Goal: Task Accomplishment & Management: Manage account settings

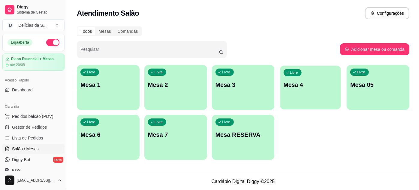
click at [310, 75] on div "Livre Mesa 4" at bounding box center [310, 83] width 61 height 37
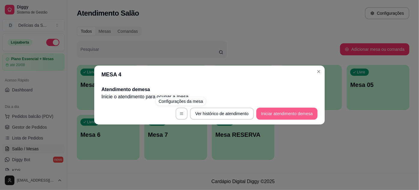
click at [279, 111] on button "Iniciar atendimento de mesa" at bounding box center [286, 113] width 61 height 12
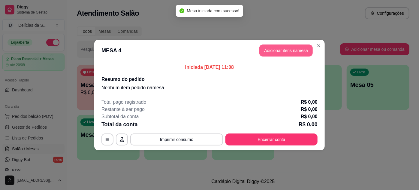
click at [281, 50] on button "Adicionar itens na mesa" at bounding box center [285, 50] width 53 height 12
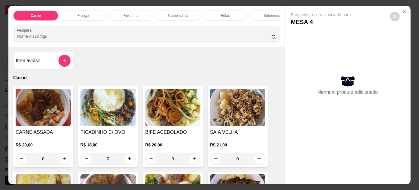
click at [36, 109] on img at bounding box center [43, 108] width 55 height 38
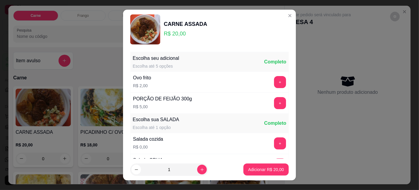
scroll to position [60, 0]
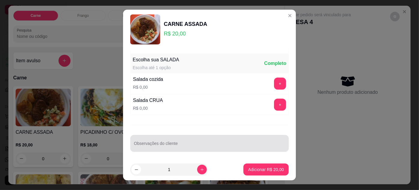
click at [174, 144] on input "Observações do cliente" at bounding box center [209, 146] width 151 height 6
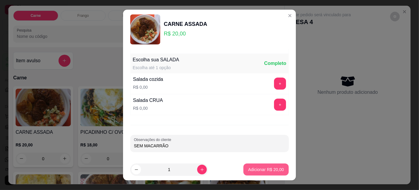
type input "SEM MACARRÃO"
click at [265, 170] on p "Adicionar R$ 20,00" at bounding box center [266, 169] width 36 height 6
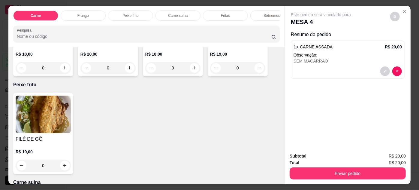
scroll to position [382, 0]
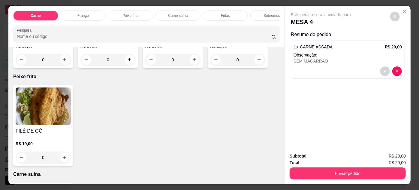
click at [20, 101] on img at bounding box center [43, 106] width 55 height 38
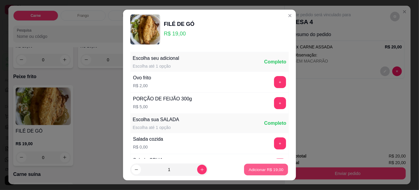
click at [272, 169] on p "Adicionar R$ 19,00" at bounding box center [266, 170] width 35 height 6
type input "1"
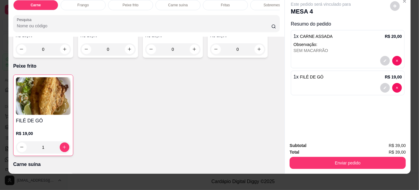
scroll to position [15, 0]
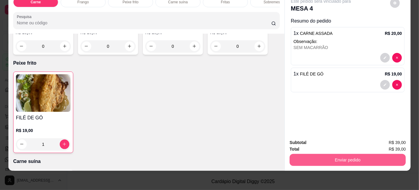
click at [370, 154] on button "Enviar pedido" at bounding box center [348, 160] width 116 height 12
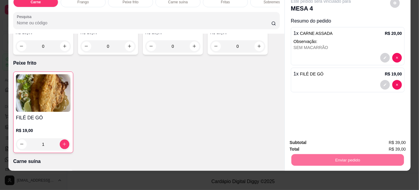
click at [343, 140] on button "Não registrar e enviar pedido" at bounding box center [328, 140] width 62 height 11
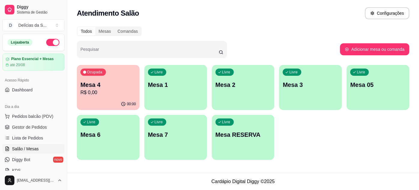
click at [370, 85] on p "Mesa 05" at bounding box center [378, 84] width 56 height 8
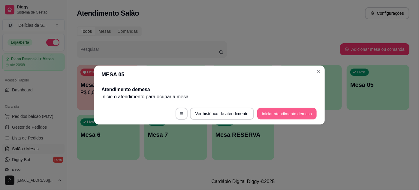
click at [271, 110] on button "Iniciar atendimento de mesa" at bounding box center [286, 114] width 59 height 12
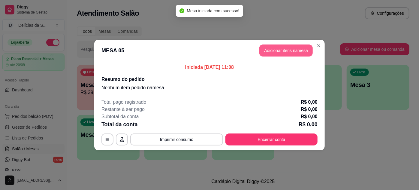
click at [279, 53] on button "Adicionar itens na mesa" at bounding box center [285, 50] width 53 height 12
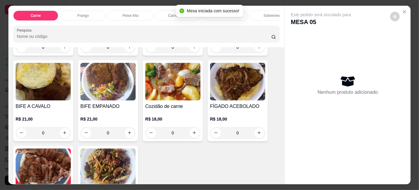
scroll to position [109, 0]
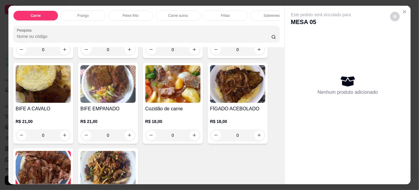
click at [173, 86] on img at bounding box center [172, 84] width 55 height 38
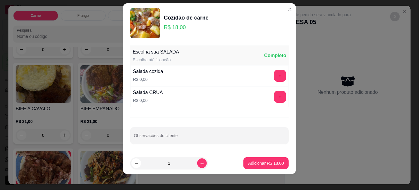
scroll to position [9, 0]
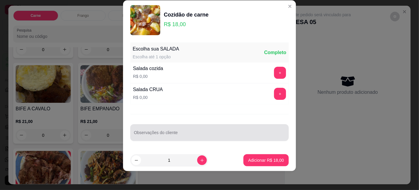
click at [187, 134] on input "Observações do cliente" at bounding box center [209, 135] width 151 height 6
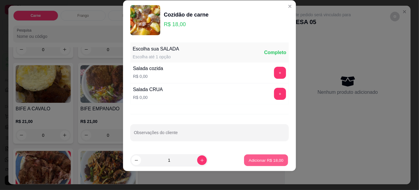
click at [265, 157] on p "Adicionar R$ 18,00" at bounding box center [266, 160] width 35 height 6
type input "1"
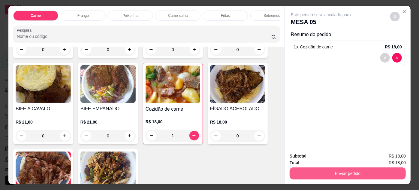
click at [373, 172] on button "Enviar pedido" at bounding box center [348, 173] width 116 height 12
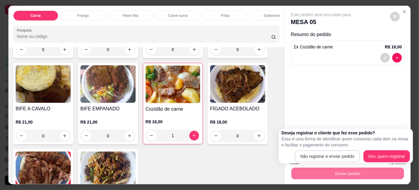
click at [354, 156] on button "Não registrar e enviar pedido" at bounding box center [327, 156] width 65 height 12
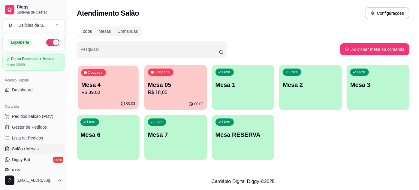
click at [99, 96] on p "R$ 39,00" at bounding box center [108, 92] width 54 height 7
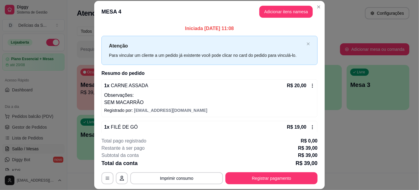
click at [171, 90] on div "1 x CARNE ASSADA R$ 20,00 Observações: SEM MACARRÃO" at bounding box center [209, 94] width 211 height 24
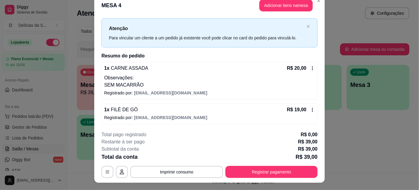
scroll to position [0, 0]
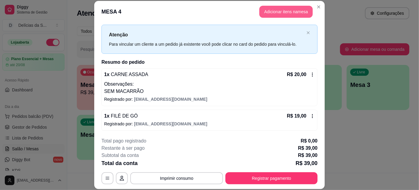
click at [287, 11] on button "Adicionar itens na mesa" at bounding box center [285, 12] width 53 height 12
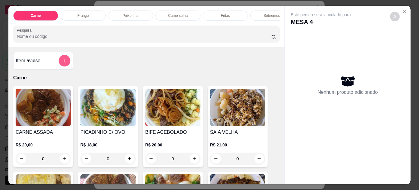
click at [62, 56] on button "add-separate-item" at bounding box center [65, 61] width 12 height 12
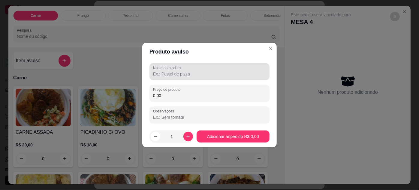
click at [171, 76] on input "Nome do produto" at bounding box center [209, 74] width 113 height 6
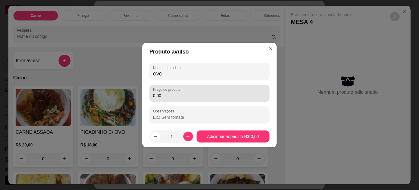
type input "OVO"
click at [166, 97] on input "0,00" at bounding box center [209, 95] width 113 height 6
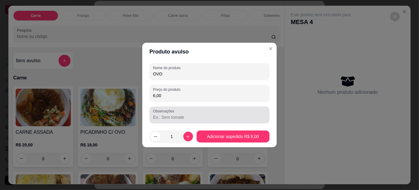
type input "6,00"
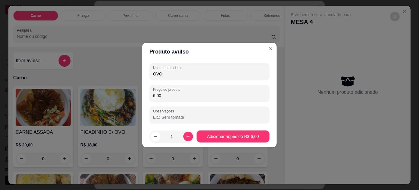
click at [175, 115] on input "Observações" at bounding box center [209, 117] width 113 height 6
click at [188, 133] on button "increase-product-quantity" at bounding box center [187, 135] width 9 height 9
type input "3"
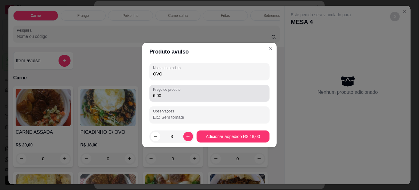
click at [166, 95] on input "6,00" at bounding box center [209, 95] width 113 height 6
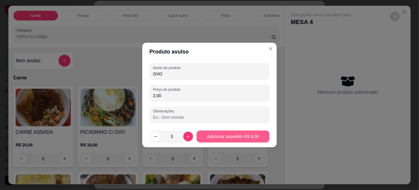
type input "2,00"
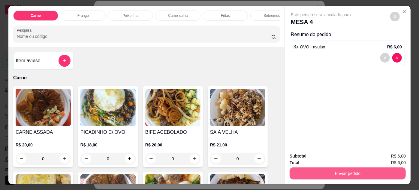
click at [355, 169] on button "Enviar pedido" at bounding box center [348, 173] width 116 height 12
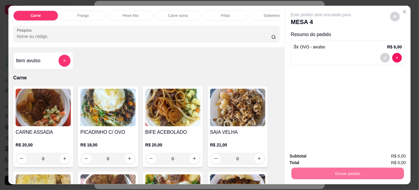
click at [321, 156] on button "Não registrar e enviar pedido" at bounding box center [327, 156] width 63 height 12
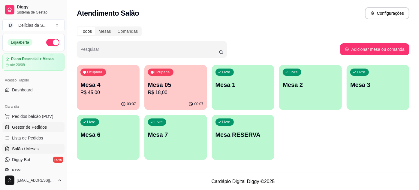
click at [27, 128] on span "Gestor de Pedidos" at bounding box center [29, 127] width 35 height 6
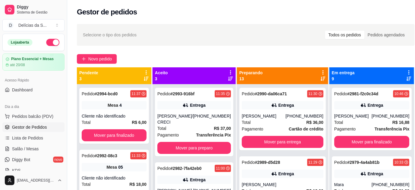
click at [206, 176] on div "Entrega" at bounding box center [194, 179] width 74 height 8
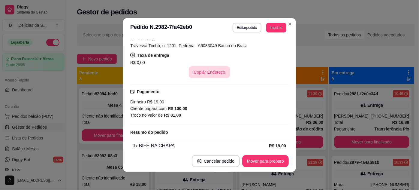
scroll to position [164, 0]
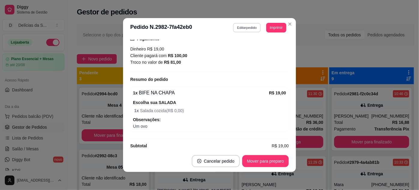
click at [246, 26] on button "Editar pedido" at bounding box center [247, 27] width 28 height 9
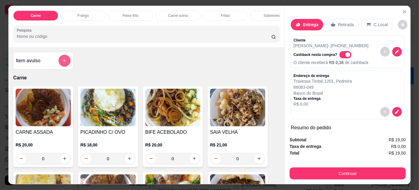
click at [64, 58] on button "add-separate-item" at bounding box center [65, 61] width 12 height 12
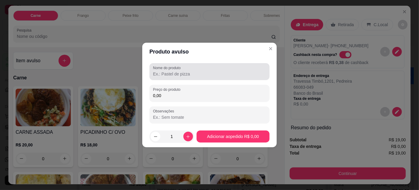
click at [167, 73] on input "Nome do produto" at bounding box center [209, 74] width 113 height 6
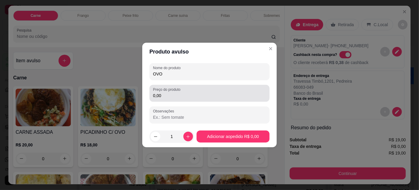
type input "OVO"
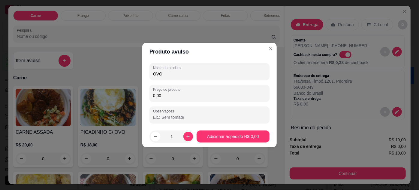
click at [170, 92] on input "0,00" at bounding box center [209, 95] width 113 height 6
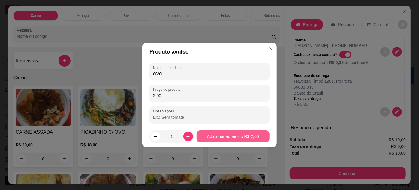
type input "2,00"
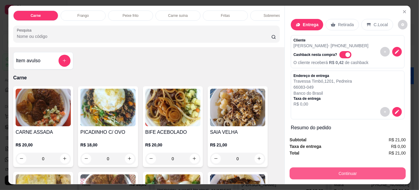
click at [335, 169] on button "Continuar" at bounding box center [348, 173] width 116 height 12
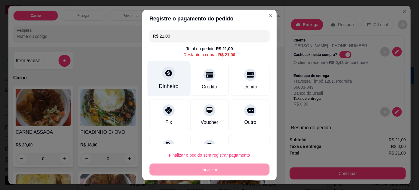
click at [171, 83] on div "Dinheiro" at bounding box center [169, 86] width 20 height 8
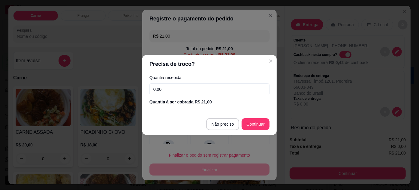
click at [170, 86] on input "0,00" at bounding box center [209, 89] width 120 height 12
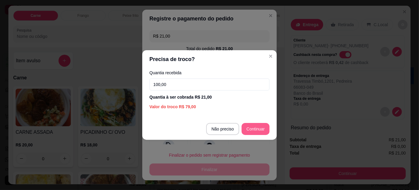
type input "100,00"
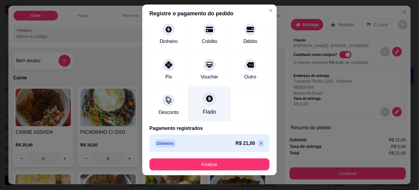
scroll to position [10, 0]
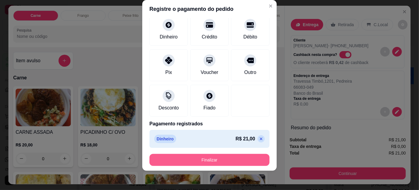
click at [227, 160] on button "Finalizar" at bounding box center [209, 160] width 120 height 12
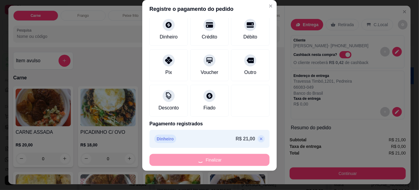
type input "-R$ 21,00"
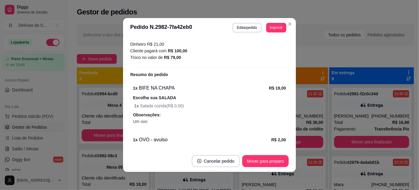
scroll to position [159, 0]
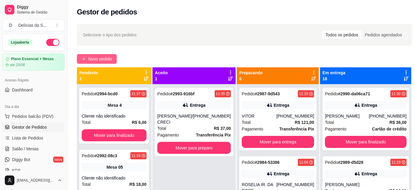
click at [104, 60] on span "Novo pedido" at bounding box center [100, 59] width 24 height 7
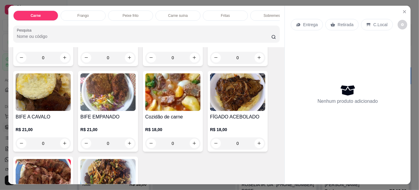
scroll to position [109, 0]
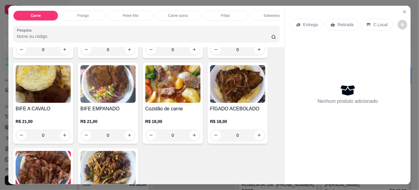
click at [109, 86] on img at bounding box center [107, 84] width 55 height 38
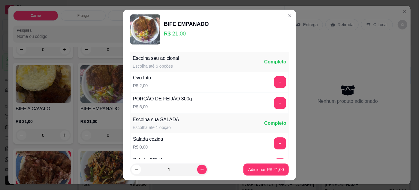
scroll to position [60, 0]
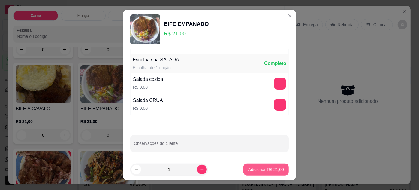
click at [248, 170] on p "Adicionar R$ 21,00" at bounding box center [266, 169] width 36 height 6
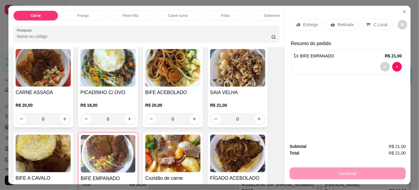
scroll to position [0, 0]
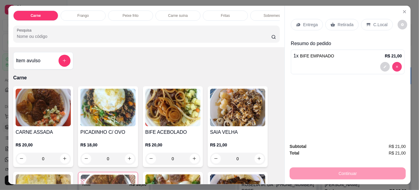
type input "0"
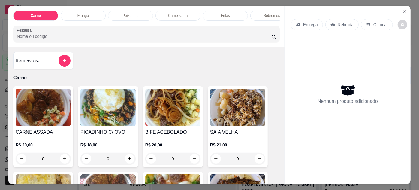
click at [107, 109] on img at bounding box center [107, 108] width 55 height 38
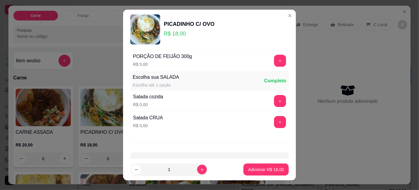
scroll to position [60, 0]
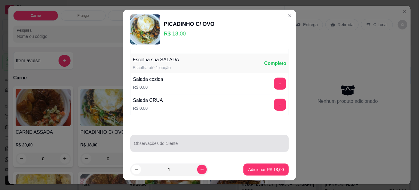
click at [180, 137] on div at bounding box center [209, 143] width 151 height 12
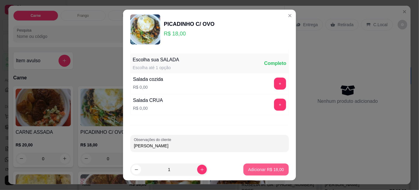
type input "[PERSON_NAME]"
click at [258, 171] on p "Adicionar R$ 18,00" at bounding box center [266, 169] width 36 height 6
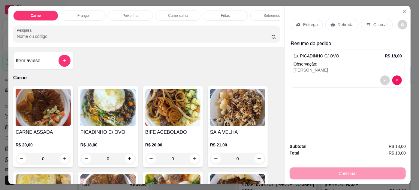
click at [338, 22] on p "Retirada" at bounding box center [346, 25] width 16 height 6
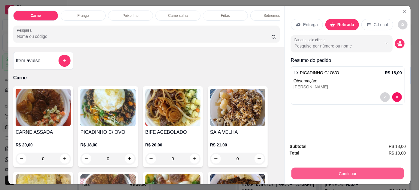
click at [317, 168] on button "Continuar" at bounding box center [347, 174] width 113 height 12
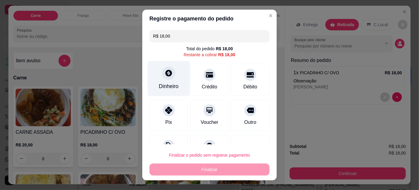
click at [165, 75] on icon at bounding box center [168, 73] width 7 height 7
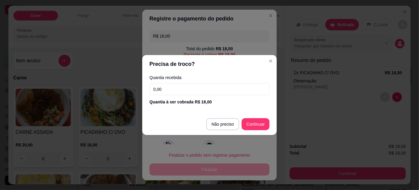
click at [166, 88] on input "0,00" at bounding box center [209, 89] width 120 height 12
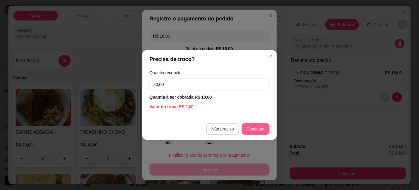
type input "20,00"
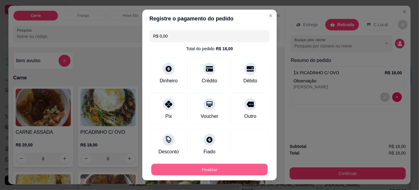
click at [216, 168] on button "Finalizar" at bounding box center [209, 170] width 116 height 12
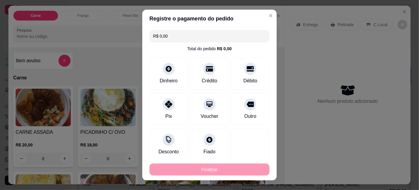
type input "-R$ 18,00"
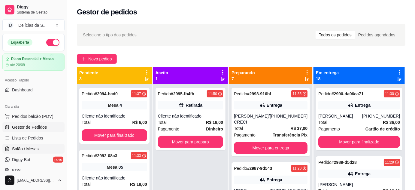
click at [34, 149] on span "Salão / Mesas" at bounding box center [25, 149] width 27 height 6
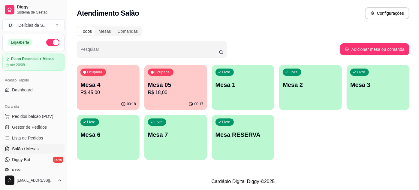
click at [239, 89] on div "Livre Mesa 1" at bounding box center [243, 84] width 63 height 38
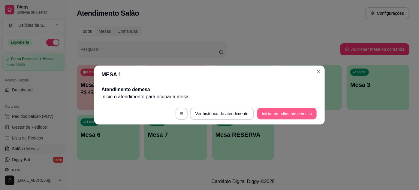
click at [277, 113] on button "Iniciar atendimento de mesa" at bounding box center [286, 114] width 59 height 12
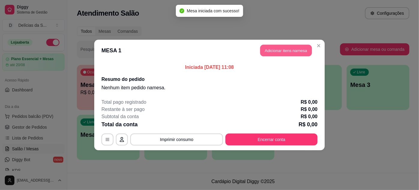
click at [292, 52] on button "Adicionar itens na mesa" at bounding box center [286, 51] width 52 height 12
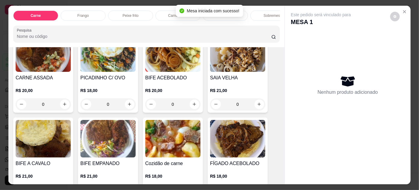
scroll to position [109, 0]
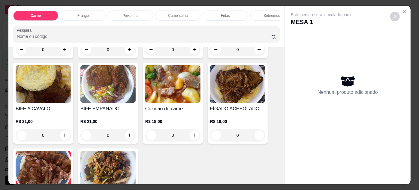
click at [245, 87] on img at bounding box center [237, 84] width 55 height 38
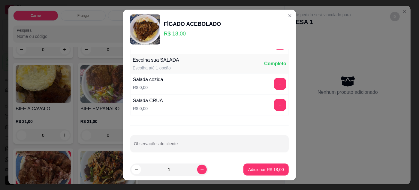
scroll to position [60, 0]
click at [158, 143] on input "Observações do cliente" at bounding box center [209, 146] width 151 height 6
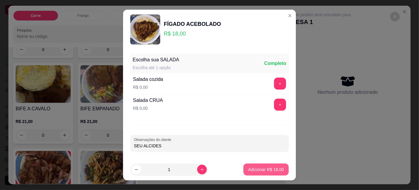
type input "SEU ALCIDES"
click at [248, 167] on p "Adicionar R$ 18,00" at bounding box center [266, 169] width 36 height 6
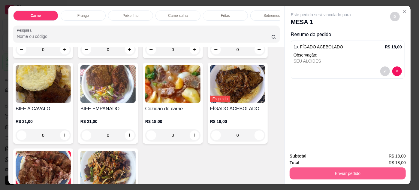
click at [346, 170] on button "Enviar pedido" at bounding box center [348, 173] width 116 height 12
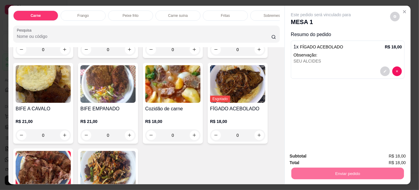
click at [345, 156] on button "Não registrar e enviar pedido" at bounding box center [328, 156] width 61 height 11
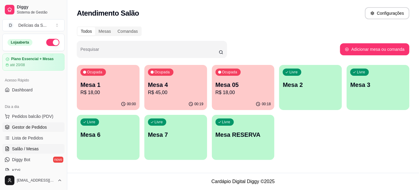
click at [26, 124] on span "Gestor de Pedidos" at bounding box center [29, 127] width 35 height 6
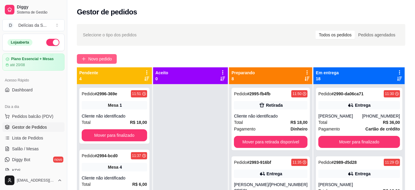
click at [100, 61] on span "Novo pedido" at bounding box center [100, 59] width 24 height 7
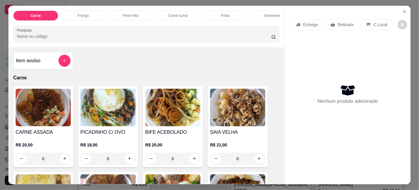
scroll to position [54, 0]
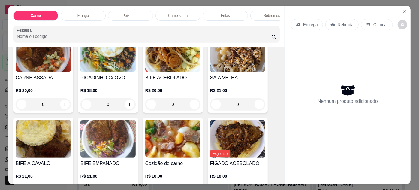
click at [108, 142] on img at bounding box center [107, 139] width 55 height 38
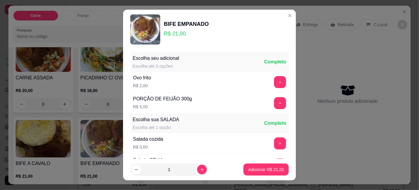
scroll to position [60, 0]
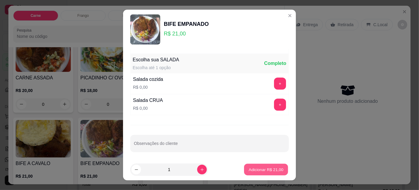
click at [246, 165] on button "Adicionar R$ 21,00" at bounding box center [266, 170] width 44 height 12
type input "1"
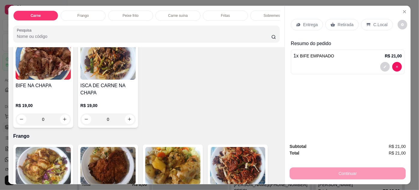
scroll to position [273, 0]
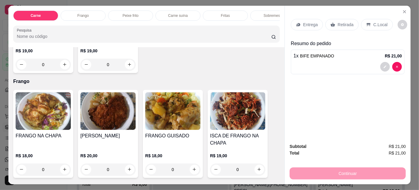
click at [97, 116] on img at bounding box center [107, 111] width 55 height 38
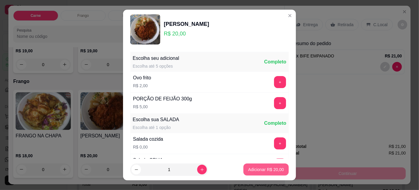
click at [256, 169] on p "Adicionar R$ 20,00" at bounding box center [266, 169] width 36 height 6
type input "1"
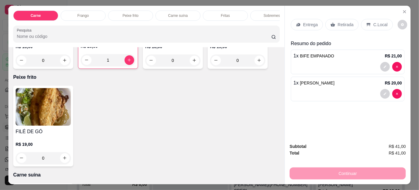
scroll to position [382, 0]
click at [307, 22] on p "Entrega" at bounding box center [310, 25] width 15 height 6
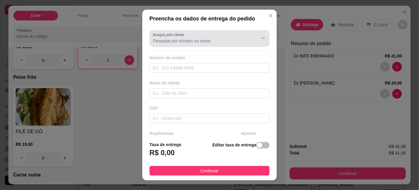
click at [175, 43] on input "Busque pelo cliente" at bounding box center [201, 41] width 96 height 6
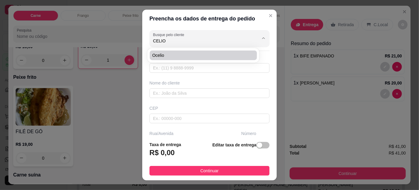
click at [177, 53] on span "Ocelio" at bounding box center [200, 55] width 96 height 6
type input "Ocelio"
type input "91981215770"
type input "Ocelio"
type input "66083049"
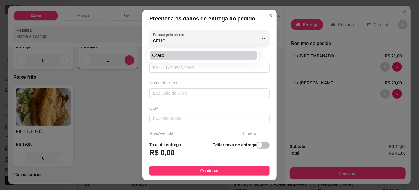
type input "Travessa Timbó"
type input "1012"
type input "Pedreira"
type input "[GEOGRAPHIC_DATA]"
type input "Banco do Brasil 1 andar"
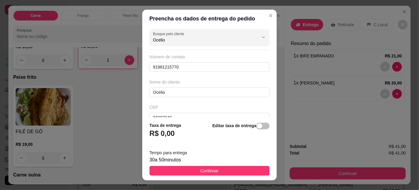
scroll to position [0, 0]
type input "Ocelio"
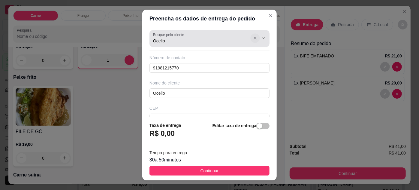
click at [253, 38] on icon "Show suggestions" at bounding box center [255, 38] width 5 height 5
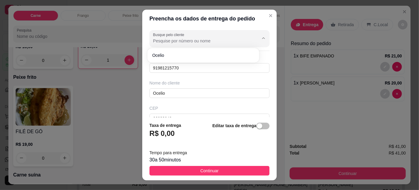
click at [175, 41] on input "Busque pelo cliente" at bounding box center [201, 41] width 96 height 6
type input "C"
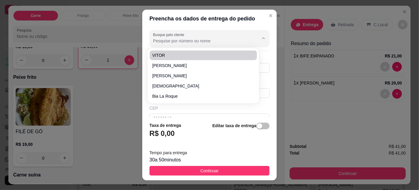
click at [183, 41] on input "Busque pelo cliente" at bounding box center [201, 41] width 96 height 6
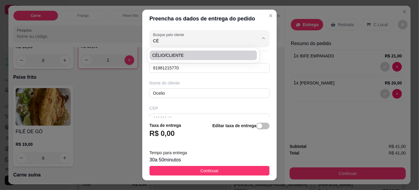
click at [165, 55] on span "CÉLIO/CLIENTE" at bounding box center [200, 55] width 96 height 6
type input "CÉLIO/CLIENTE"
type input "91983050000"
type input "CÉLIO/CLIENTE"
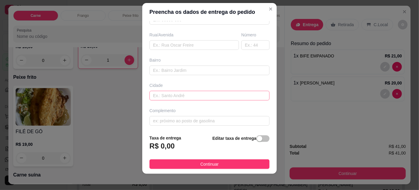
scroll to position [10, 0]
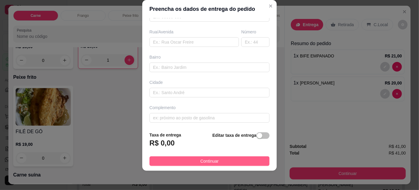
type input "CÉLIO/CLIENTE"
click at [216, 161] on button "Continuar" at bounding box center [209, 161] width 120 height 10
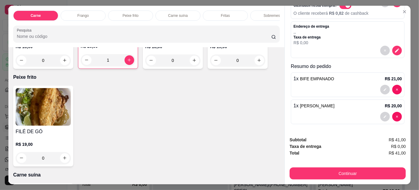
scroll to position [15, 0]
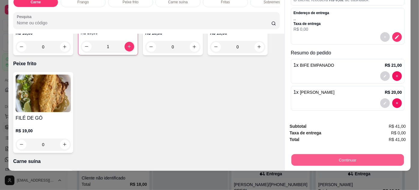
click at [362, 156] on button "Continuar" at bounding box center [347, 160] width 113 height 12
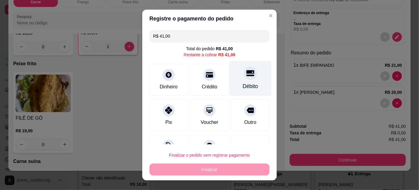
click at [234, 77] on div "Débito" at bounding box center [250, 78] width 42 height 35
type input "R$ 0,00"
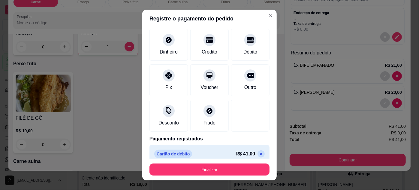
scroll to position [34, 0]
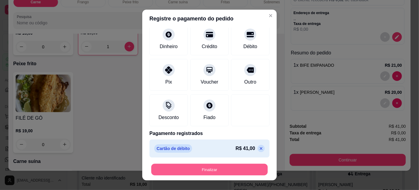
click at [233, 166] on button "Finalizar" at bounding box center [209, 170] width 116 height 12
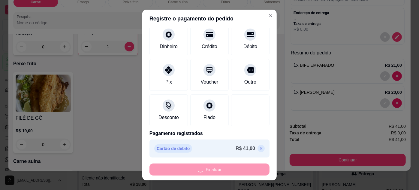
type input "0"
type input "-R$ 41,00"
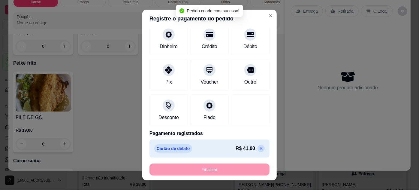
scroll to position [382, 0]
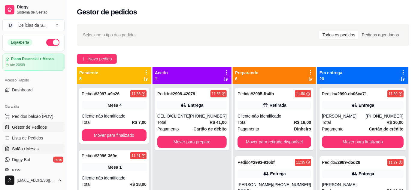
click at [33, 149] on span "Salão / Mesas" at bounding box center [25, 149] width 27 height 6
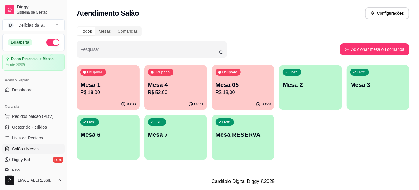
click at [171, 95] on p "R$ 52,00" at bounding box center [176, 92] width 56 height 7
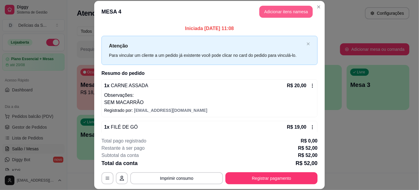
click at [296, 8] on button "Adicionar itens na mesa" at bounding box center [285, 12] width 53 height 12
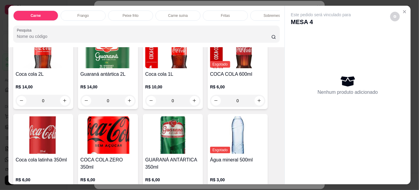
scroll to position [898, 0]
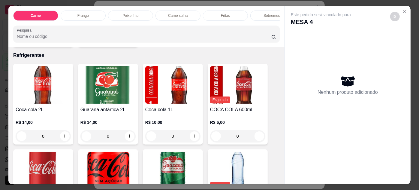
click at [241, 81] on img at bounding box center [237, 85] width 55 height 38
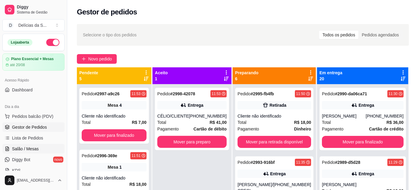
drag, startPoint x: 20, startPoint y: 150, endPoint x: 35, endPoint y: 145, distance: 15.9
click at [21, 149] on span "Salão / Mesas" at bounding box center [25, 149] width 27 height 6
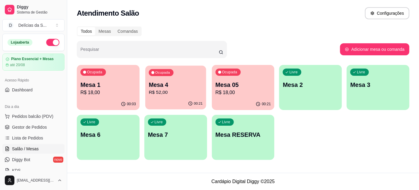
click at [172, 88] on p "Mesa 4" at bounding box center [176, 85] width 54 height 8
click at [39, 126] on span "Gestor de Pedidos" at bounding box center [29, 127] width 35 height 6
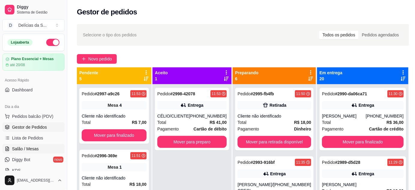
click at [30, 147] on span "Salão / Mesas" at bounding box center [25, 149] width 27 height 6
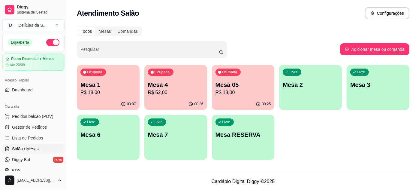
click at [237, 84] on p "Mesa 05" at bounding box center [244, 84] width 56 height 8
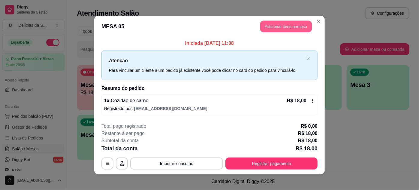
click at [274, 27] on button "Adicionar itens na mesa" at bounding box center [286, 27] width 52 height 12
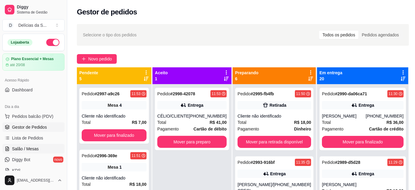
click at [27, 145] on link "Salão / Mesas" at bounding box center [33, 149] width 62 height 10
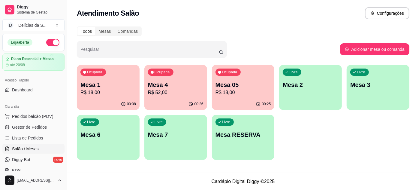
click at [229, 87] on p "Mesa 05" at bounding box center [244, 84] width 56 height 8
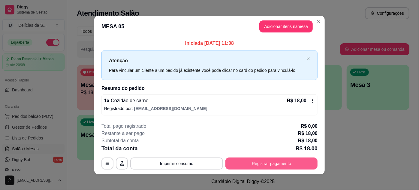
click at [240, 164] on button "Registrar pagamento" at bounding box center [271, 163] width 92 height 12
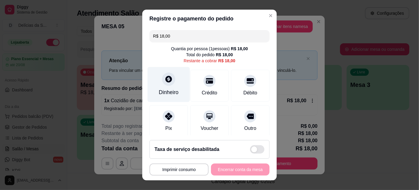
click at [168, 86] on div "Dinheiro" at bounding box center [169, 84] width 42 height 35
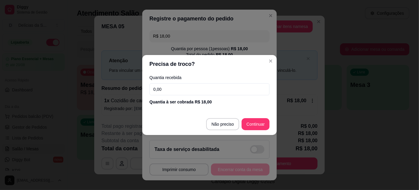
click at [180, 86] on input "0,00" at bounding box center [209, 89] width 120 height 12
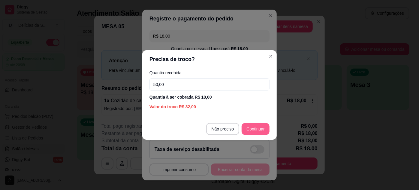
type input "50,00"
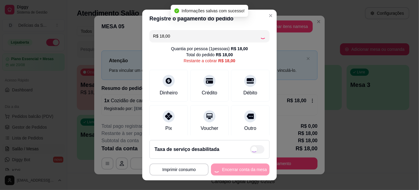
type input "R$ 0,00"
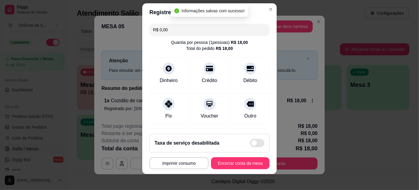
scroll to position [10, 0]
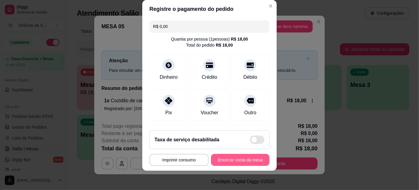
click at [243, 161] on button "Encerrar conta da mesa" at bounding box center [240, 160] width 59 height 12
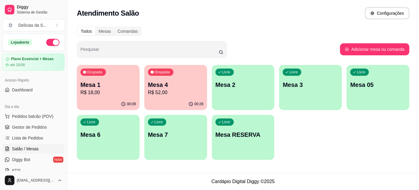
click at [168, 98] on button "Ocupada Mesa 4 R$ 52,00 00:28" at bounding box center [175, 87] width 63 height 45
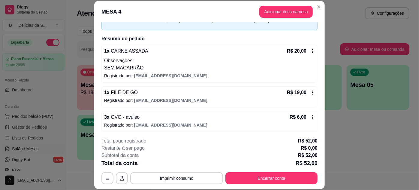
scroll to position [60, 0]
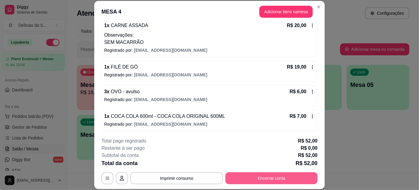
click at [259, 178] on button "Encerrar conta" at bounding box center [271, 178] width 92 height 12
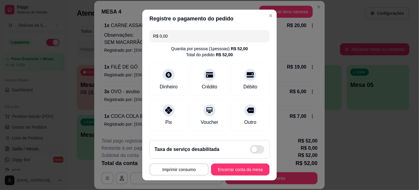
click at [167, 34] on input "R$ 0,00" at bounding box center [209, 36] width 113 height 12
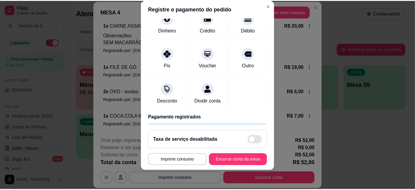
scroll to position [54, 0]
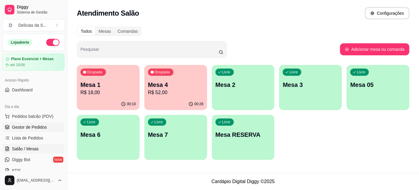
click at [26, 127] on span "Gestor de Pedidos" at bounding box center [29, 127] width 35 height 6
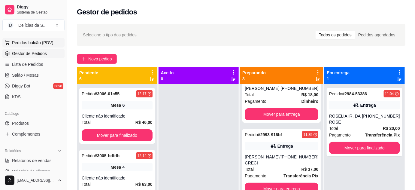
scroll to position [109, 0]
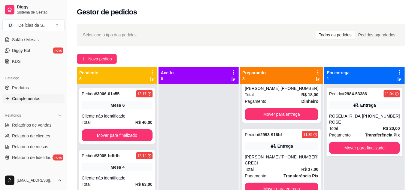
click at [37, 98] on span "Complementos" at bounding box center [26, 98] width 28 height 6
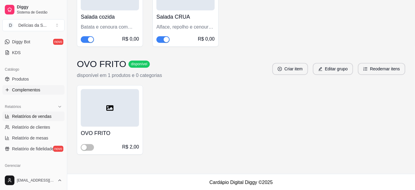
scroll to position [109, 0]
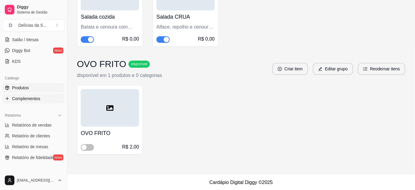
click at [23, 87] on span "Produtos" at bounding box center [20, 88] width 17 height 6
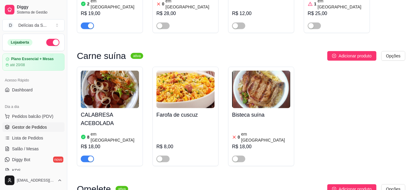
click at [41, 125] on span "Gestor de Pedidos" at bounding box center [29, 127] width 35 height 6
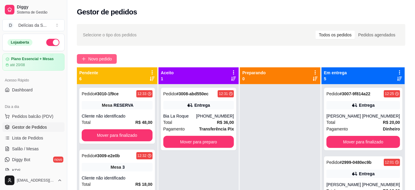
click at [100, 61] on span "Novo pedido" at bounding box center [100, 59] width 24 height 7
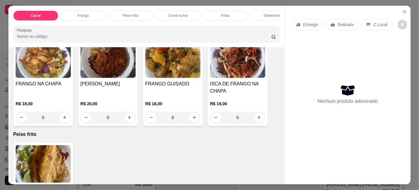
scroll to position [327, 0]
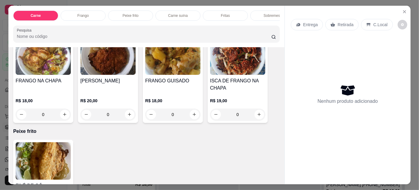
click at [103, 67] on img at bounding box center [107, 56] width 55 height 38
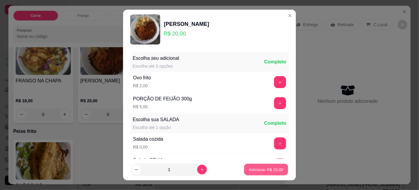
click at [256, 170] on p "Adicionar R$ 20,00" at bounding box center [266, 170] width 35 height 6
type input "1"
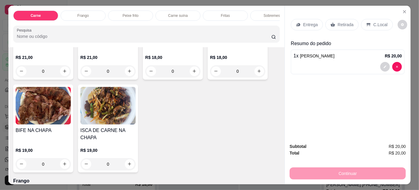
scroll to position [164, 0]
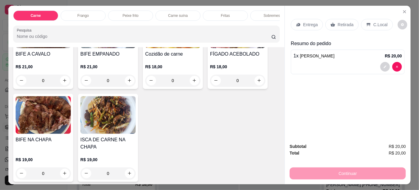
click at [45, 124] on img at bounding box center [43, 115] width 55 height 38
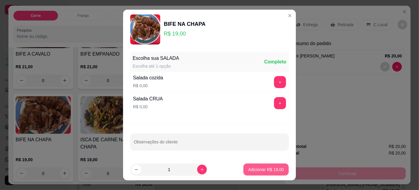
click at [262, 171] on p "Adicionar R$ 19,00" at bounding box center [266, 169] width 36 height 6
type input "1"
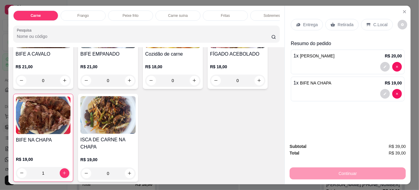
scroll to position [109, 0]
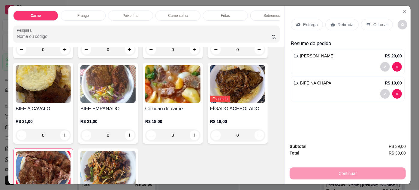
click at [172, 84] on img at bounding box center [172, 84] width 55 height 38
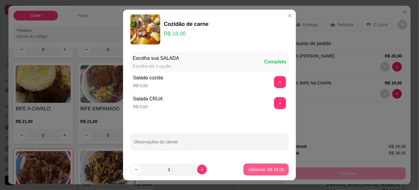
click at [258, 169] on p "Adicionar R$ 18,00" at bounding box center [266, 169] width 36 height 6
type input "1"
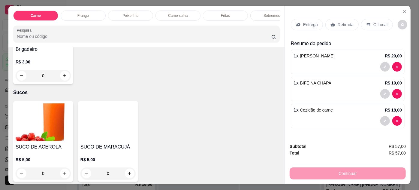
scroll to position [819, 0]
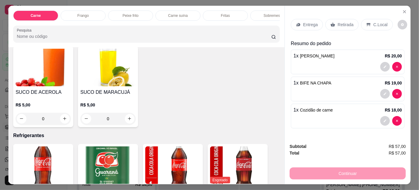
click at [44, 82] on div "SUCO DE ACEROLA R$ 5,00 0" at bounding box center [43, 86] width 60 height 81
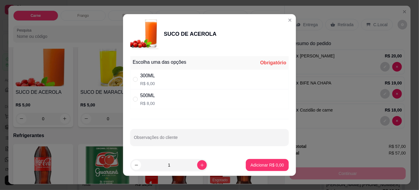
drag, startPoint x: 133, startPoint y: 80, endPoint x: 139, endPoint y: 82, distance: 6.6
click at [133, 80] on input "" at bounding box center [135, 79] width 5 height 5
radio input "true"
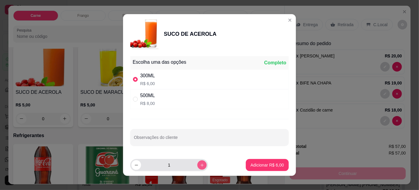
click at [200, 163] on button "increase-product-quantity" at bounding box center [201, 164] width 9 height 9
type input "2"
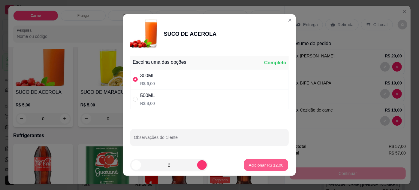
click at [260, 166] on p "Adicionar R$ 12,00" at bounding box center [266, 165] width 35 height 6
type input "2"
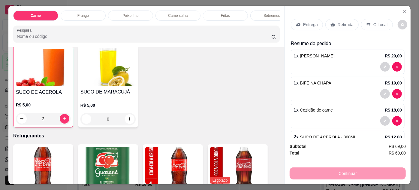
click at [303, 23] on p "Entrega" at bounding box center [310, 25] width 15 height 6
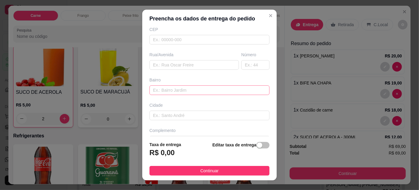
scroll to position [92, 0]
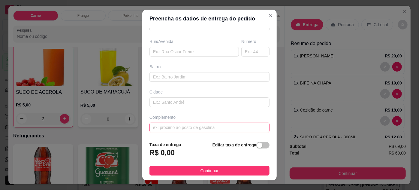
click at [182, 123] on input "text" at bounding box center [209, 127] width 120 height 10
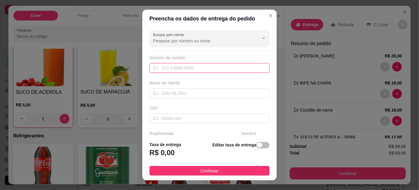
click at [165, 69] on input "text" at bounding box center [209, 68] width 120 height 10
type input "[PHONE_NUMBER]"
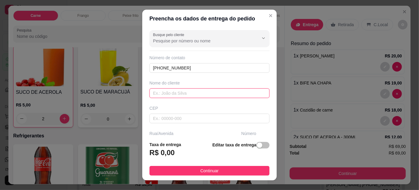
click at [166, 94] on input "text" at bounding box center [209, 93] width 120 height 10
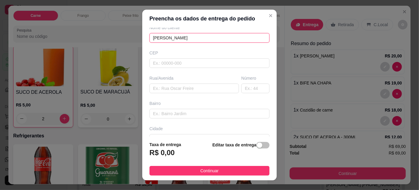
scroll to position [92, 0]
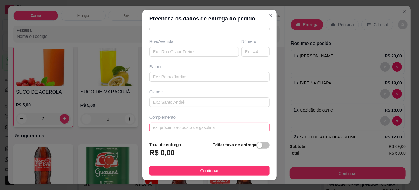
type input "[PERSON_NAME]"
click at [185, 126] on input "text" at bounding box center [209, 127] width 120 height 10
type input "hotel sagres"
click at [257, 144] on div "button" at bounding box center [259, 144] width 5 height 5
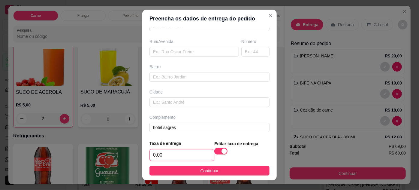
click at [176, 160] on input "0,00" at bounding box center [182, 154] width 64 height 11
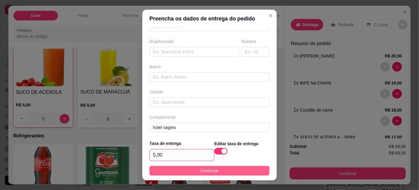
type input "5,00"
click at [185, 168] on button "Continuar" at bounding box center [209, 171] width 120 height 10
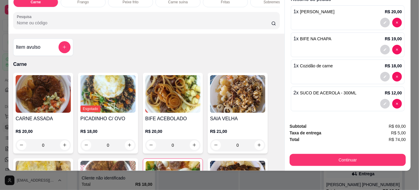
scroll to position [0, 0]
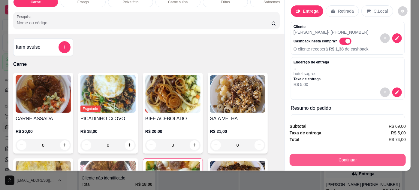
click at [345, 155] on button "Continuar" at bounding box center [348, 160] width 116 height 12
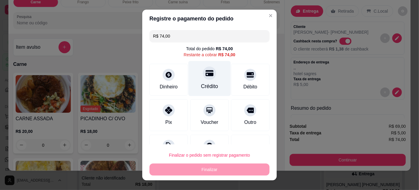
click at [207, 83] on div "Crédito" at bounding box center [209, 86] width 17 height 8
type input "R$ 0,00"
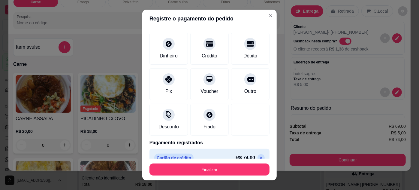
scroll to position [34, 0]
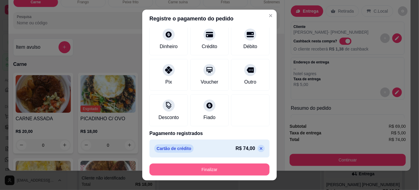
click at [240, 169] on button "Finalizar" at bounding box center [209, 169] width 120 height 12
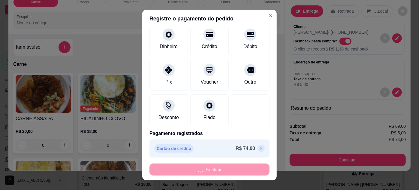
type input "0"
type input "-R$ 74,00"
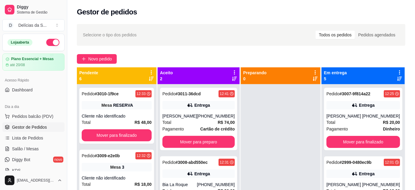
click at [267, 15] on div "Gestor de pedidos" at bounding box center [241, 12] width 328 height 10
click at [91, 54] on div "Selecione o tipo dos pedidos Todos os pedidos Pedidos agendados Novo pedido Pen…" at bounding box center [241, 142] width 348 height 244
click at [94, 60] on span "Novo pedido" at bounding box center [100, 59] width 24 height 7
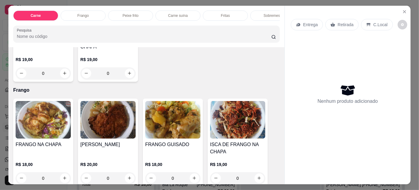
scroll to position [273, 0]
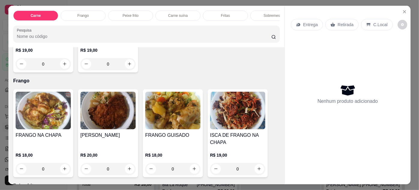
click at [109, 107] on img at bounding box center [107, 111] width 55 height 38
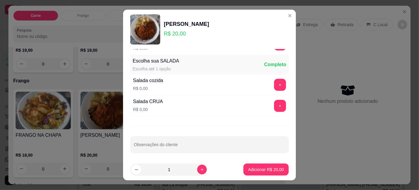
scroll to position [60, 0]
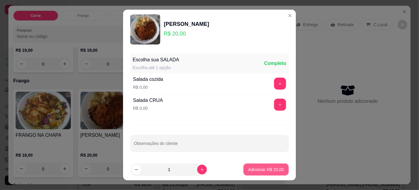
click at [255, 168] on p "Adicionar R$ 20,00" at bounding box center [266, 169] width 36 height 6
type input "1"
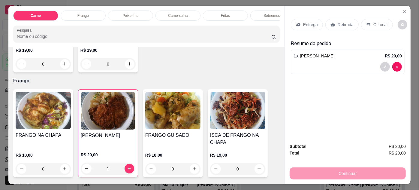
click at [309, 22] on p "Entrega" at bounding box center [310, 25] width 15 height 6
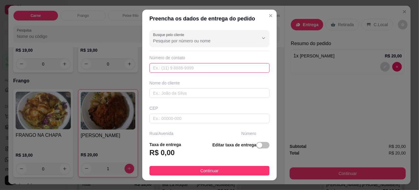
click at [158, 68] on input "text" at bounding box center [209, 68] width 120 height 10
type input "[PHONE_NUMBER]"
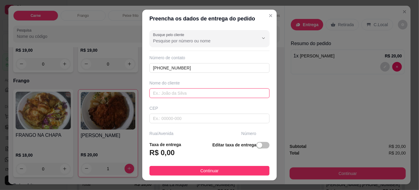
click at [200, 90] on input "text" at bounding box center [209, 93] width 120 height 10
type input "s"
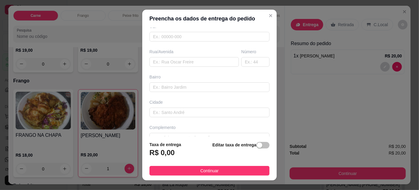
scroll to position [92, 0]
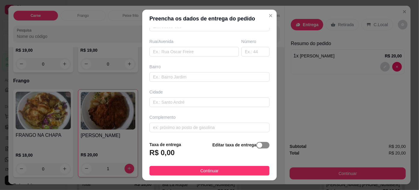
type input "[PERSON_NAME]"
click at [257, 148] on span "button" at bounding box center [262, 145] width 13 height 7
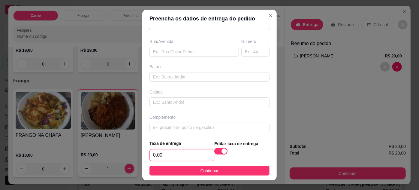
click at [180, 160] on input "0,00" at bounding box center [182, 154] width 64 height 11
type input "5,00"
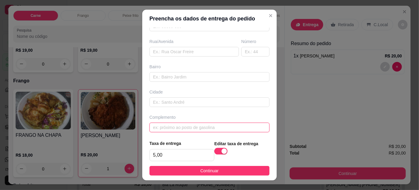
click at [164, 126] on input "text" at bounding box center [209, 127] width 120 height 10
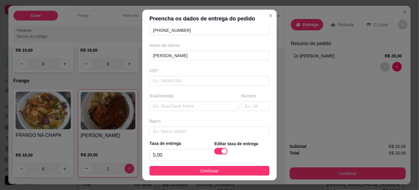
scroll to position [0, 0]
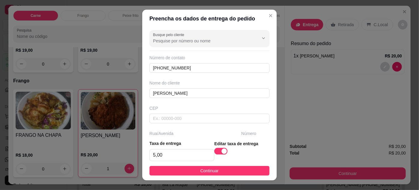
type input "DELEGACIA DAS MULHERES DA MAURITI"
drag, startPoint x: 220, startPoint y: 168, endPoint x: 231, endPoint y: 151, distance: 20.1
click at [220, 167] on button "Continuar" at bounding box center [209, 171] width 120 height 10
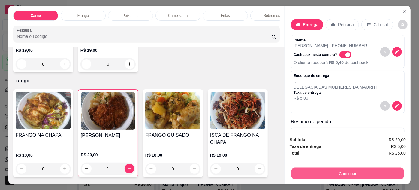
click at [341, 168] on button "Continuar" at bounding box center [347, 174] width 113 height 12
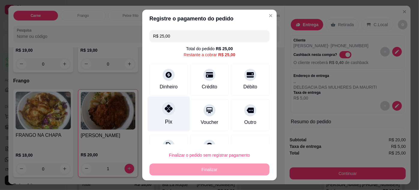
click at [180, 113] on div "Pix" at bounding box center [169, 113] width 42 height 35
type input "R$ 0,00"
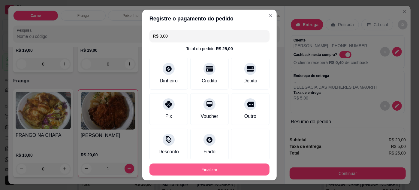
click at [226, 170] on button "Finalizar" at bounding box center [209, 169] width 120 height 12
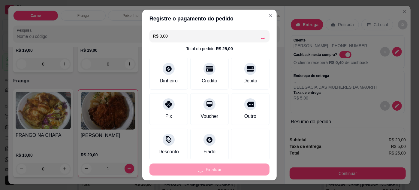
type input "0"
type input "-R$ 25,00"
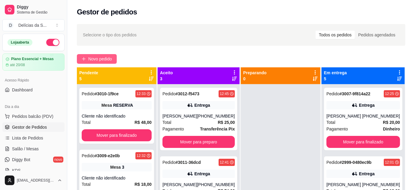
click at [86, 58] on icon "plus" at bounding box center [84, 59] width 4 height 4
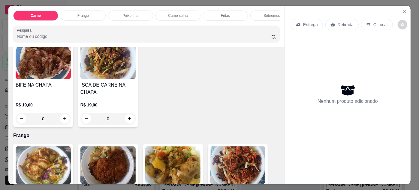
scroll to position [273, 0]
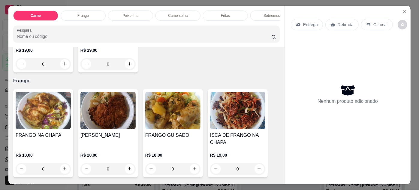
click at [45, 115] on img at bounding box center [43, 111] width 55 height 38
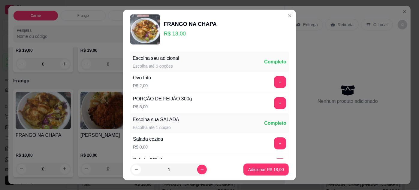
scroll to position [60, 0]
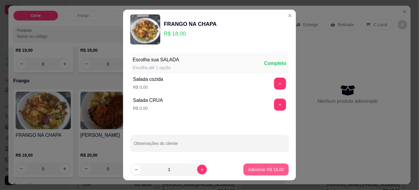
click at [257, 167] on p "Adicionar R$ 18,00" at bounding box center [266, 169] width 36 height 6
type input "1"
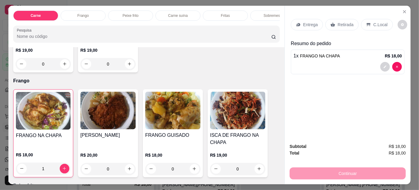
click at [331, 22] on icon at bounding box center [333, 24] width 5 height 5
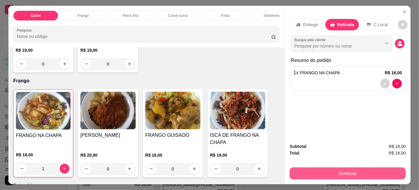
click at [371, 172] on button "Continuar" at bounding box center [348, 173] width 116 height 12
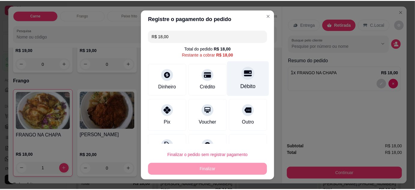
scroll to position [24, 0]
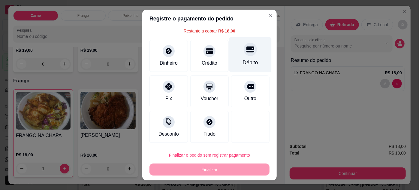
click at [246, 50] on icon at bounding box center [250, 49] width 8 height 6
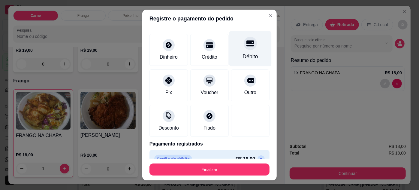
type input "R$ 0,00"
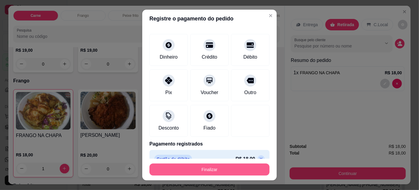
click at [232, 170] on button "Finalizar" at bounding box center [209, 169] width 120 height 12
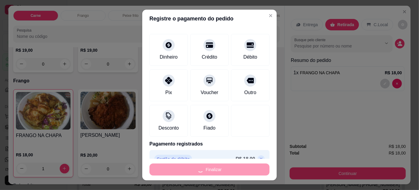
type input "0"
type input "-R$ 18,00"
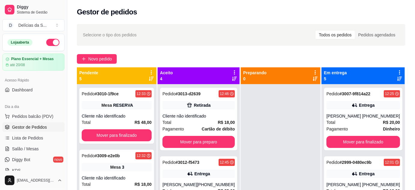
click at [279, 189] on html "Diggy Sistema de Gestão D Delícias da S ... Loja aberta Plano Essencial + Mesas…" at bounding box center [207, 95] width 415 height 190
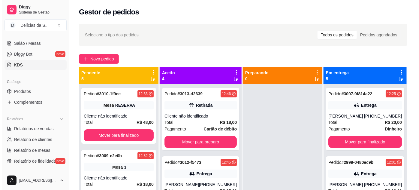
scroll to position [109, 0]
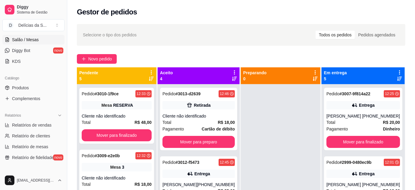
click at [32, 41] on span "Salão / Mesas" at bounding box center [25, 40] width 27 height 6
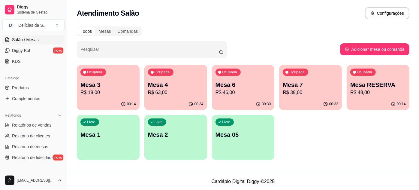
click at [234, 100] on button "Ocupada Mesa 6 R$ 46,00 00:30" at bounding box center [243, 87] width 63 height 45
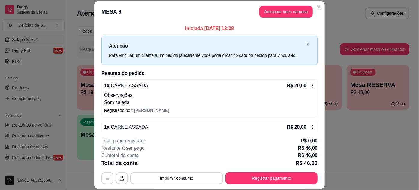
scroll to position [53, 0]
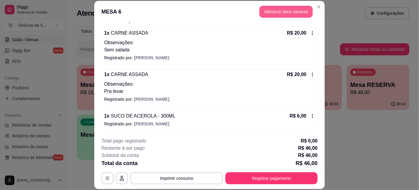
click at [289, 12] on button "Adicionar itens na mesa" at bounding box center [285, 12] width 53 height 12
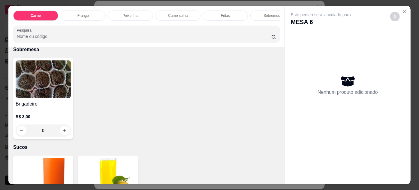
scroll to position [709, 0]
click at [50, 83] on img at bounding box center [43, 79] width 55 height 38
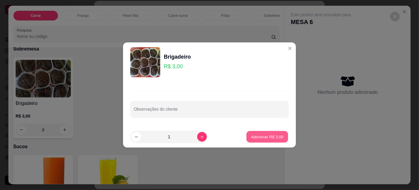
click at [255, 131] on button "Adicionar R$ 3,00" at bounding box center [267, 137] width 42 height 12
type input "1"
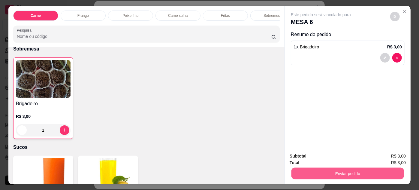
click at [353, 173] on button "Enviar pedido" at bounding box center [347, 174] width 113 height 12
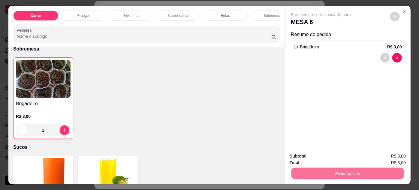
click at [342, 152] on button "Não registrar e enviar pedido" at bounding box center [328, 156] width 61 height 11
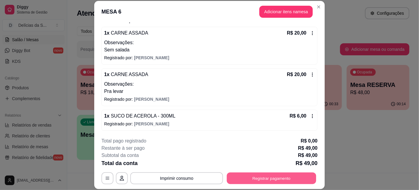
click at [286, 176] on button "Registrar pagamento" at bounding box center [271, 178] width 89 height 12
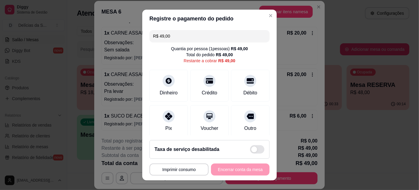
click at [187, 37] on input "R$ 49,00" at bounding box center [209, 36] width 113 height 12
click at [170, 113] on div at bounding box center [168, 114] width 13 height 13
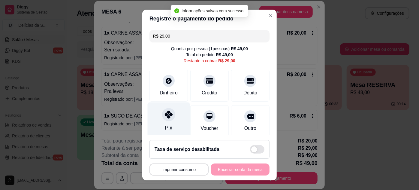
drag, startPoint x: 160, startPoint y: 117, endPoint x: 163, endPoint y: 116, distance: 3.4
click at [162, 117] on div at bounding box center [168, 114] width 13 height 13
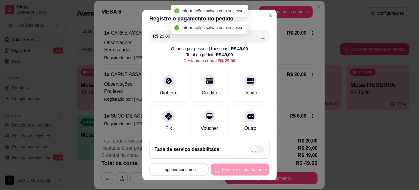
type input "R$ 0,00"
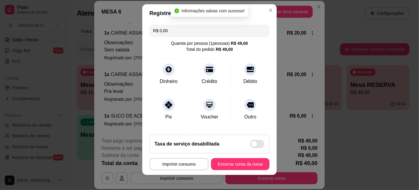
scroll to position [10, 0]
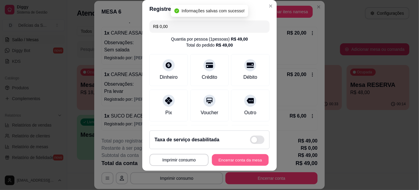
click at [244, 157] on button "Encerrar conta da mesa" at bounding box center [240, 160] width 57 height 12
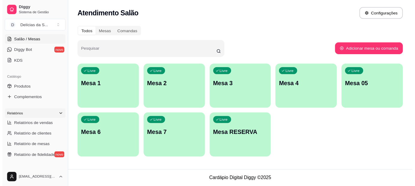
scroll to position [0, 0]
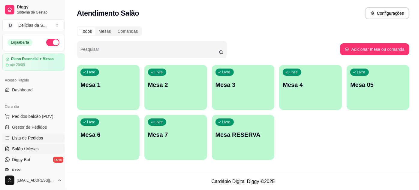
click at [36, 139] on span "Lista de Pedidos" at bounding box center [27, 138] width 31 height 6
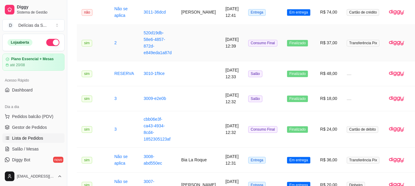
scroll to position [436, 0]
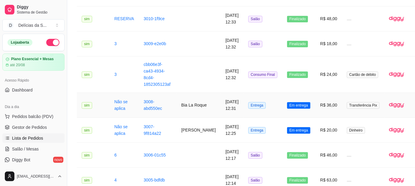
click at [333, 110] on td "R$ 36,00" at bounding box center [328, 104] width 27 height 25
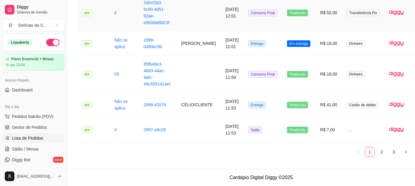
scroll to position [799, 0]
click at [377, 153] on link "2" at bounding box center [381, 151] width 9 height 9
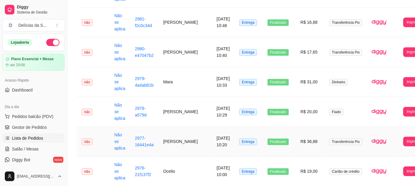
scroll to position [471, 0]
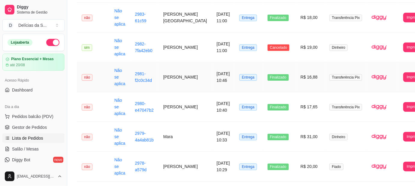
click at [303, 70] on td "R$ 16,88" at bounding box center [310, 77] width 29 height 30
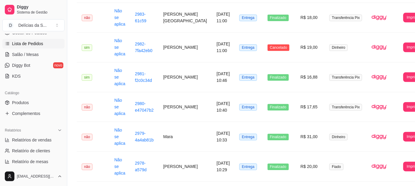
scroll to position [109, 0]
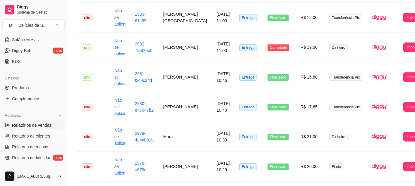
click at [38, 122] on span "Relatórios de vendas" at bounding box center [32, 125] width 40 height 6
select select "ALL"
select select "0"
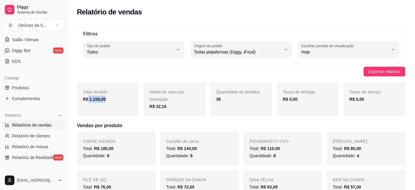
drag, startPoint x: 87, startPoint y: 98, endPoint x: 107, endPoint y: 100, distance: 19.8
click at [107, 100] on div "R$ 1.158,05" at bounding box center [108, 98] width 50 height 7
click at [31, 134] on span "Relatório de clientes" at bounding box center [31, 136] width 38 height 6
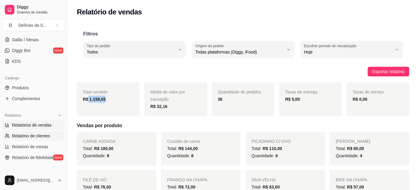
select select "30"
select select "HIGHEST_TOTAL_SPENT_WITH_ORDERS"
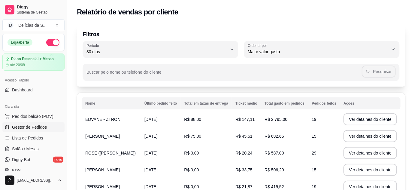
click at [33, 127] on span "Gestor de Pedidos" at bounding box center [29, 127] width 35 height 6
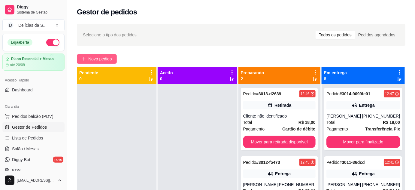
click at [105, 58] on span "Novo pedido" at bounding box center [100, 59] width 24 height 7
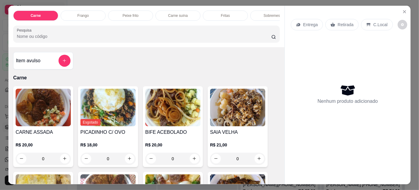
select select "30"
select select "HIGHEST_TOTAL_SPENT_WITH_ORDERS"
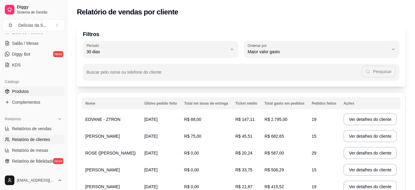
scroll to position [109, 0]
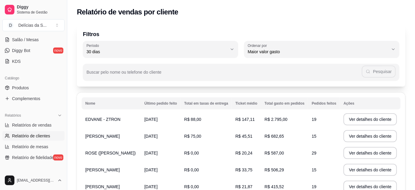
click at [26, 80] on div "Catálogo" at bounding box center [33, 78] width 62 height 10
click at [30, 87] on link "Produtos" at bounding box center [33, 88] width 62 height 10
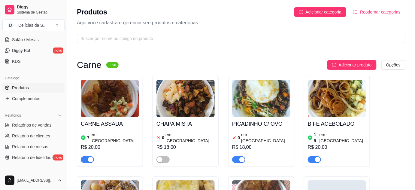
click at [255, 95] on img at bounding box center [261, 99] width 58 height 38
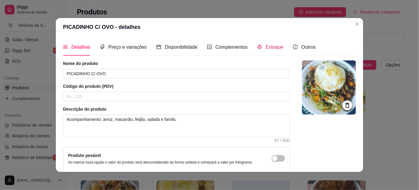
click at [270, 46] on span "Estoque" at bounding box center [275, 46] width 18 height 5
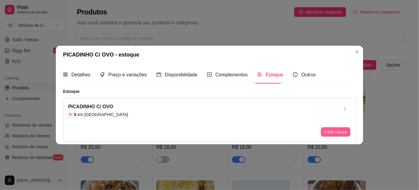
click at [339, 132] on button "Editar estoque" at bounding box center [335, 131] width 29 height 9
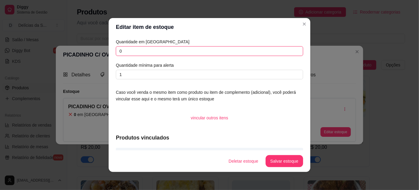
drag, startPoint x: 137, startPoint y: 52, endPoint x: 84, endPoint y: 51, distance: 53.4
click at [84, 51] on div "Editar item de estoque Quantidade em estoque 0 Quantidade mínima para alerta 1 …" at bounding box center [209, 95] width 419 height 190
type input "3"
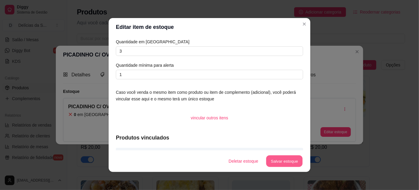
click at [290, 166] on button "Salvar estoque" at bounding box center [284, 161] width 37 height 12
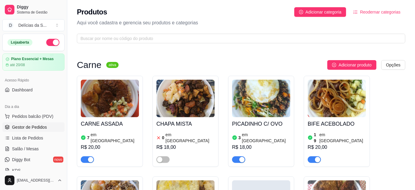
click at [27, 128] on span "Gestor de Pedidos" at bounding box center [29, 127] width 35 height 6
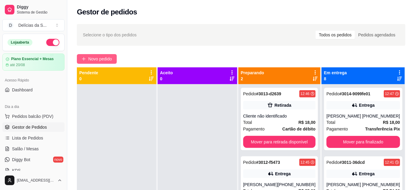
click at [92, 57] on span "Novo pedido" at bounding box center [100, 59] width 24 height 7
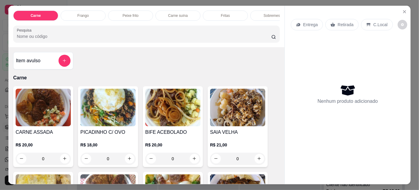
scroll to position [54, 0]
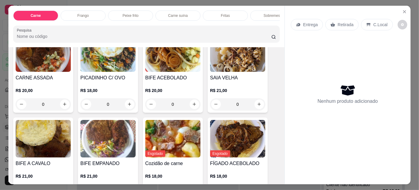
click at [100, 64] on img at bounding box center [107, 53] width 55 height 38
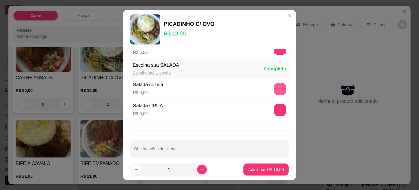
click at [274, 89] on button "+" at bounding box center [280, 89] width 12 height 12
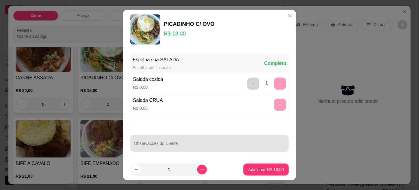
click at [175, 143] on input "Observações do cliente" at bounding box center [209, 146] width 151 height 6
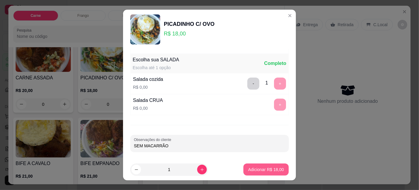
type input "SEM MACARRÃO"
click at [249, 167] on p "Adicionar R$ 18,00" at bounding box center [266, 170] width 35 height 6
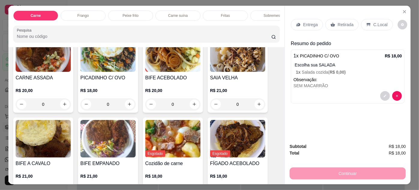
click at [303, 24] on p "Entrega" at bounding box center [310, 25] width 15 height 6
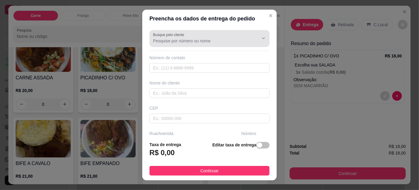
click at [167, 39] on input "Busque pelo cliente" at bounding box center [201, 41] width 96 height 6
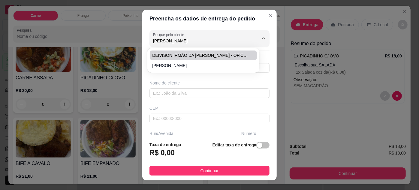
type input "[PERSON_NAME]"
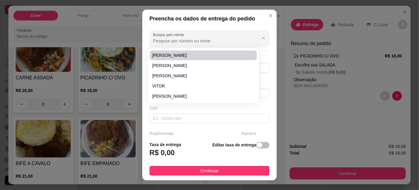
click at [230, 25] on header "Preencha os dados de entrega do pedido" at bounding box center [209, 19] width 134 height 18
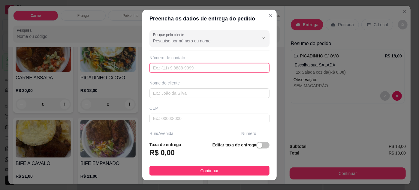
click at [167, 69] on input "text" at bounding box center [209, 68] width 120 height 10
type input "[PHONE_NUMBER]"
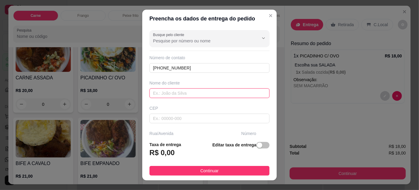
click at [153, 95] on input "text" at bounding box center [209, 93] width 120 height 10
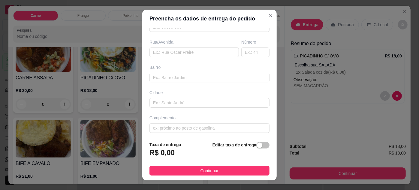
scroll to position [92, 0]
type input "JOSEFÁ"
click at [179, 125] on input "text" at bounding box center [209, 127] width 120 height 10
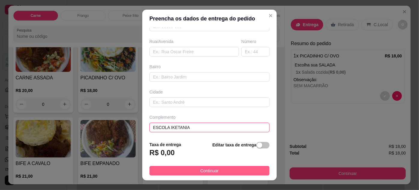
type input "ESCOLA IKETANIA"
click at [212, 172] on span "Continuar" at bounding box center [210, 170] width 18 height 7
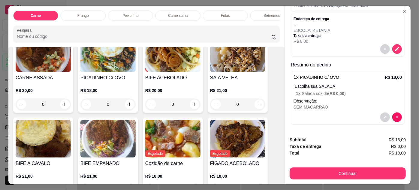
scroll to position [57, 0]
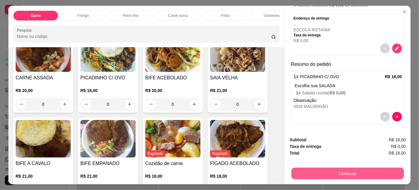
click at [333, 171] on button "Continuar" at bounding box center [347, 174] width 113 height 12
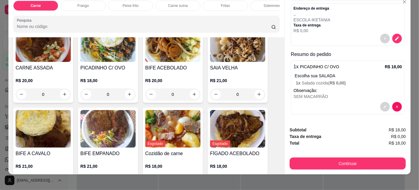
scroll to position [15, 0]
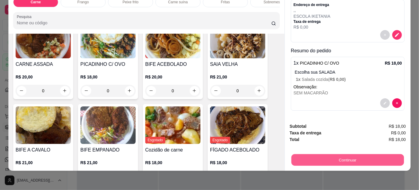
click at [360, 154] on button "Continuar" at bounding box center [347, 160] width 113 height 12
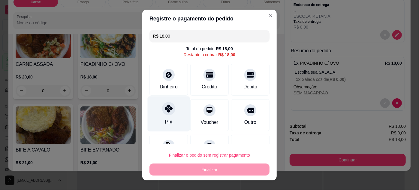
drag, startPoint x: 168, startPoint y: 113, endPoint x: 174, endPoint y: 113, distance: 5.5
click at [169, 113] on div at bounding box center [168, 108] width 13 height 13
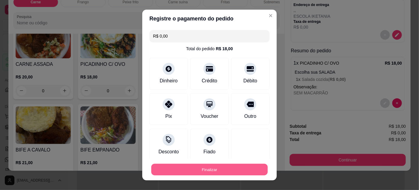
click at [232, 169] on button "Finalizar" at bounding box center [209, 170] width 116 height 12
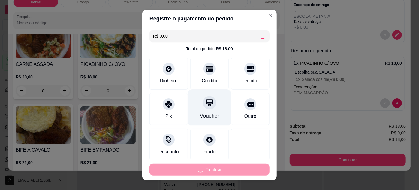
type input "-R$ 18,00"
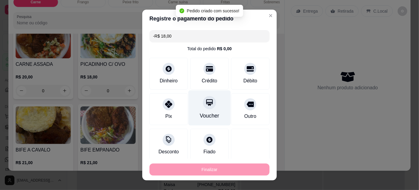
scroll to position [0, 0]
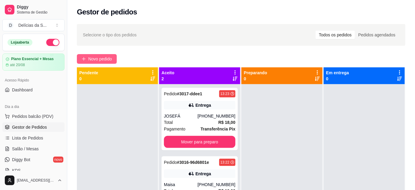
click at [96, 57] on span "Novo pedido" at bounding box center [100, 59] width 24 height 7
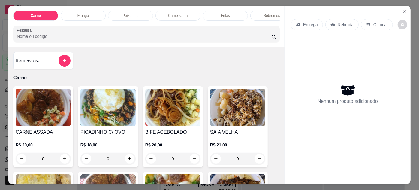
click at [32, 109] on img at bounding box center [43, 108] width 55 height 38
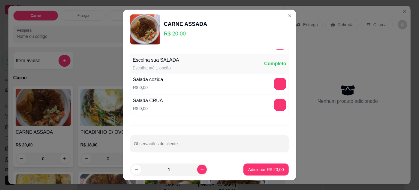
scroll to position [60, 0]
click at [249, 167] on p "Adicionar R$ 20,00" at bounding box center [266, 169] width 36 height 6
type input "1"
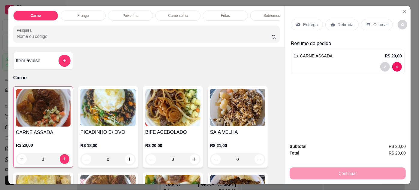
click at [343, 23] on p "Retirada" at bounding box center [346, 25] width 16 height 6
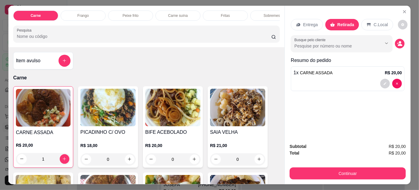
scroll to position [15, 0]
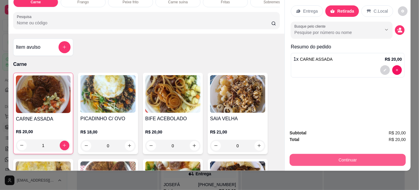
click at [331, 156] on button "Continuar" at bounding box center [348, 160] width 116 height 12
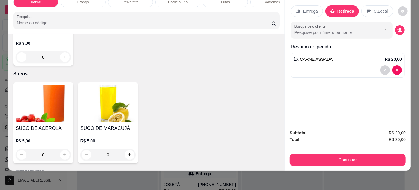
scroll to position [819, 0]
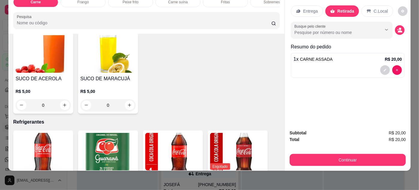
click at [46, 54] on img at bounding box center [43, 54] width 55 height 38
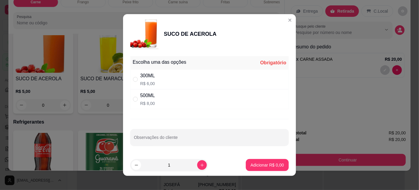
drag, startPoint x: 135, startPoint y: 79, endPoint x: 146, endPoint y: 80, distance: 11.5
click at [135, 79] on input "" at bounding box center [135, 79] width 5 height 5
radio input "true"
click at [263, 165] on p "Adicionar R$ 6,00" at bounding box center [267, 165] width 33 height 6
type input "1"
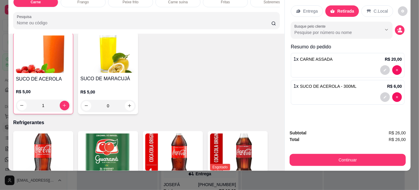
scroll to position [819, 0]
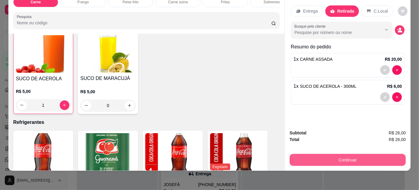
click at [353, 154] on button "Continuar" at bounding box center [348, 160] width 116 height 12
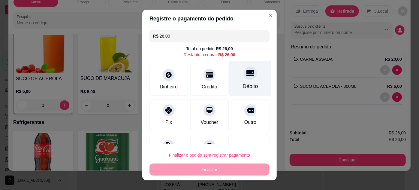
click at [248, 85] on div "Débito" at bounding box center [250, 86] width 15 height 8
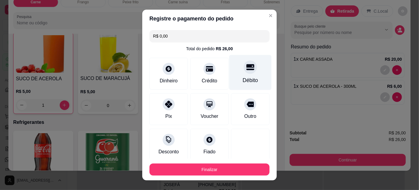
type input "R$ 0,00"
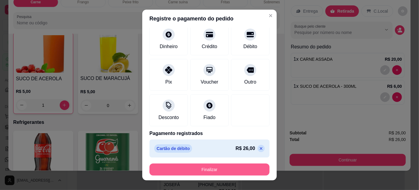
click at [225, 168] on button "Finalizar" at bounding box center [209, 169] width 120 height 12
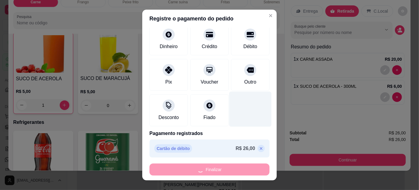
type input "0"
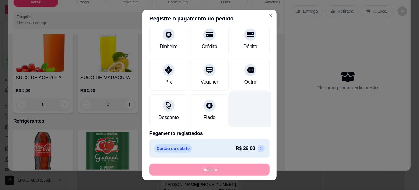
type input "-R$ 26,00"
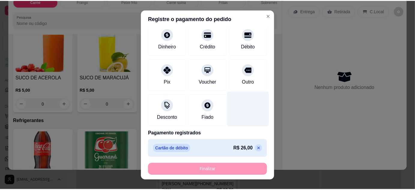
scroll to position [818, 0]
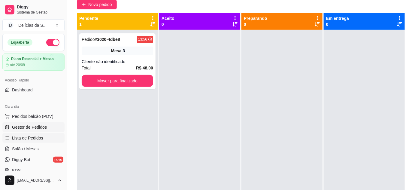
click at [32, 140] on span "Lista de Pedidos" at bounding box center [27, 138] width 31 height 6
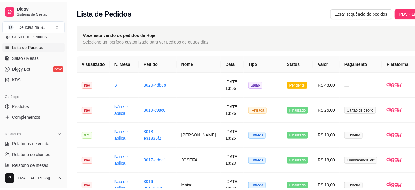
scroll to position [109, 0]
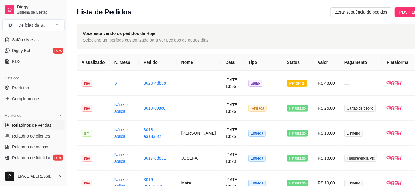
click at [42, 128] on link "Relatórios de vendas" at bounding box center [33, 125] width 62 height 10
select select "ALL"
select select "0"
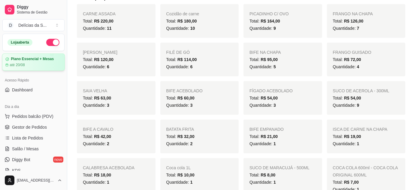
scroll to position [109, 0]
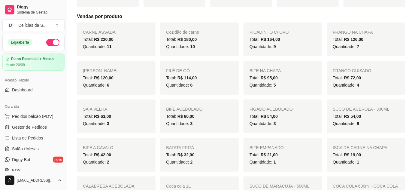
click at [46, 43] on button "button" at bounding box center [52, 42] width 13 height 7
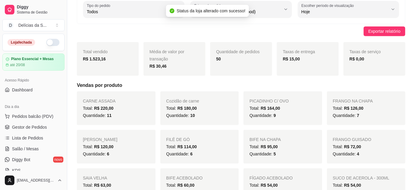
scroll to position [0, 0]
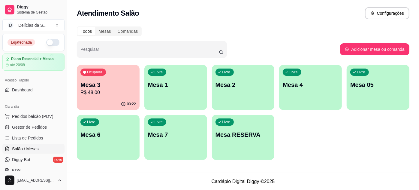
click at [108, 79] on div "Ocupada Mesa 3 R$ 48,00" at bounding box center [108, 81] width 63 height 33
click at [98, 86] on p "Mesa 3" at bounding box center [108, 85] width 54 height 8
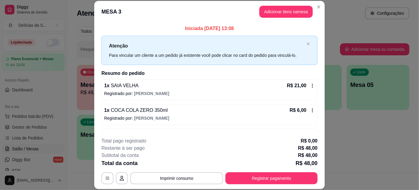
scroll to position [18, 0]
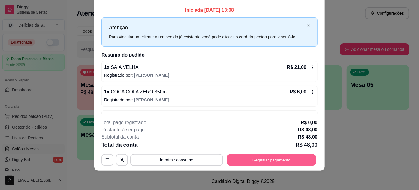
click at [254, 159] on button "Registrar pagamento" at bounding box center [271, 160] width 89 height 12
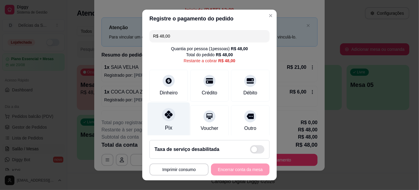
click at [166, 118] on div at bounding box center [168, 114] width 13 height 13
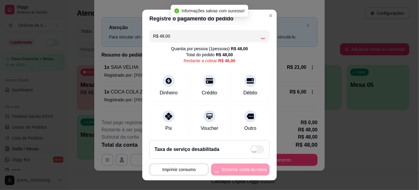
type input "R$ 0,00"
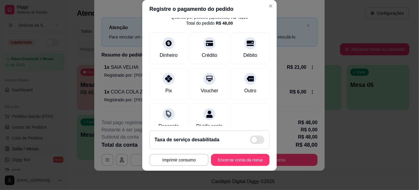
scroll to position [0, 0]
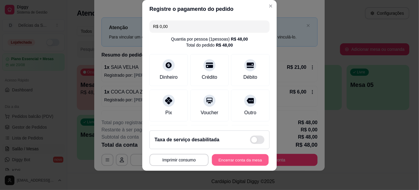
click at [239, 162] on button "Encerrar conta da mesa" at bounding box center [240, 160] width 57 height 12
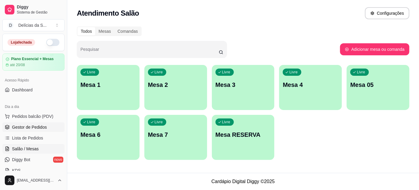
click at [44, 125] on span "Gestor de Pedidos" at bounding box center [29, 127] width 35 height 6
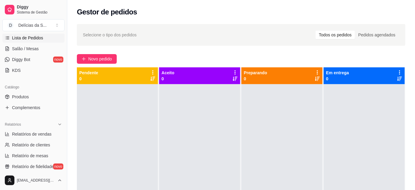
scroll to position [109, 0]
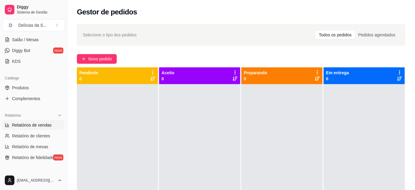
click at [32, 123] on span "Relatórios de vendas" at bounding box center [32, 125] width 40 height 6
select select "ALL"
select select "0"
